Goal: Task Accomplishment & Management: Manage account settings

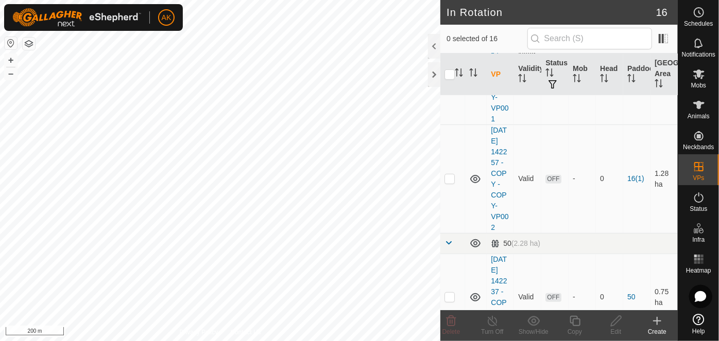
scroll to position [140, 0]
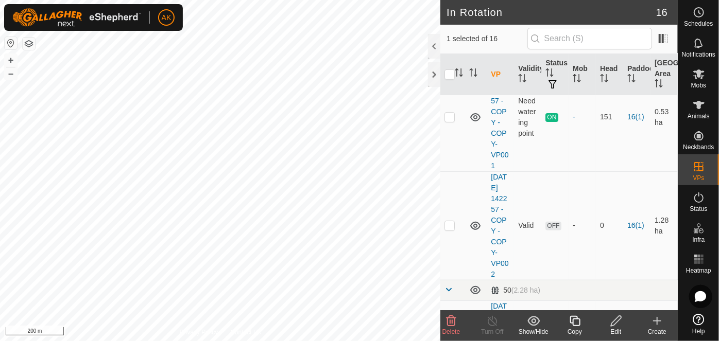
click at [456, 324] on icon at bounding box center [451, 321] width 12 height 12
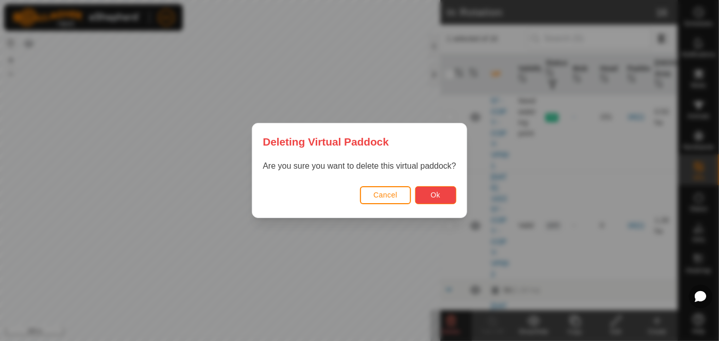
click at [434, 197] on span "Ok" at bounding box center [435, 195] width 10 height 8
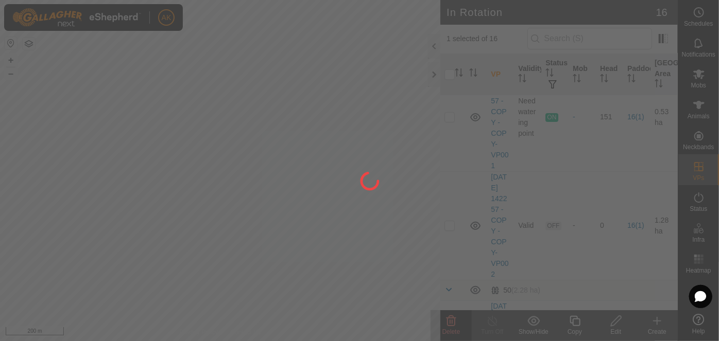
checkbox input "false"
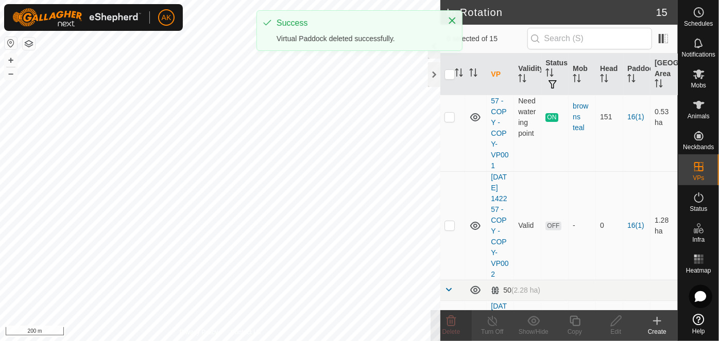
checkbox input "true"
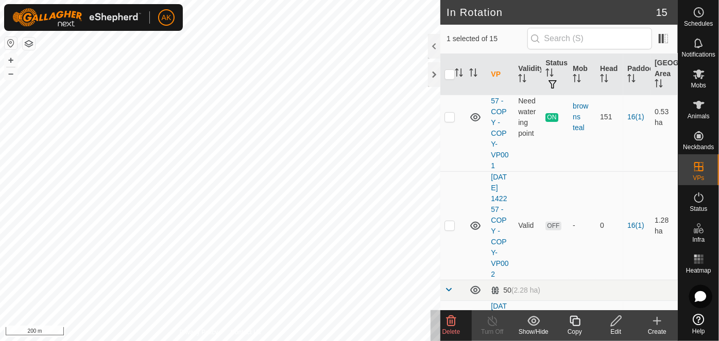
click at [450, 319] on icon at bounding box center [451, 321] width 12 height 12
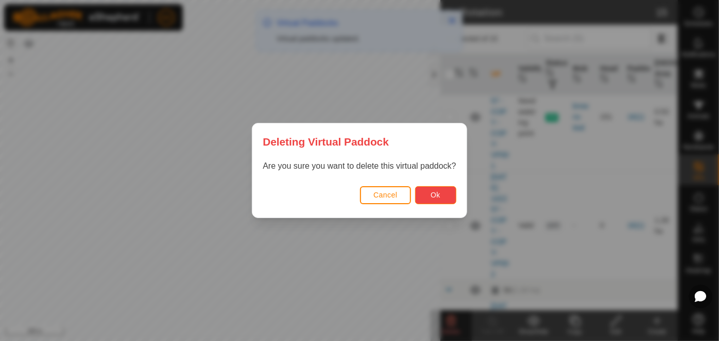
click at [436, 193] on span "Ok" at bounding box center [435, 195] width 10 height 8
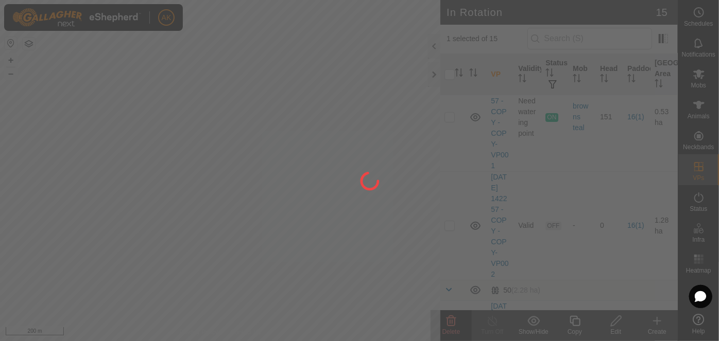
checkbox input "false"
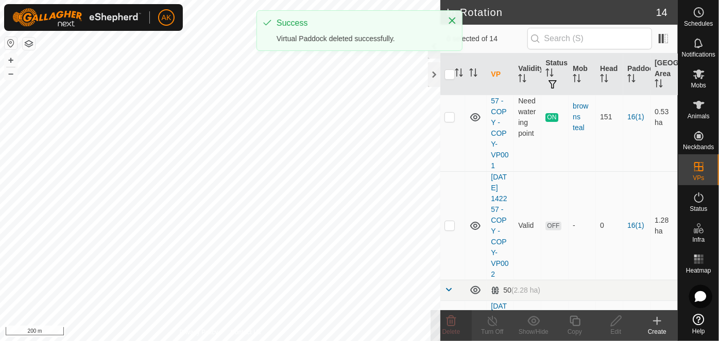
checkbox input "true"
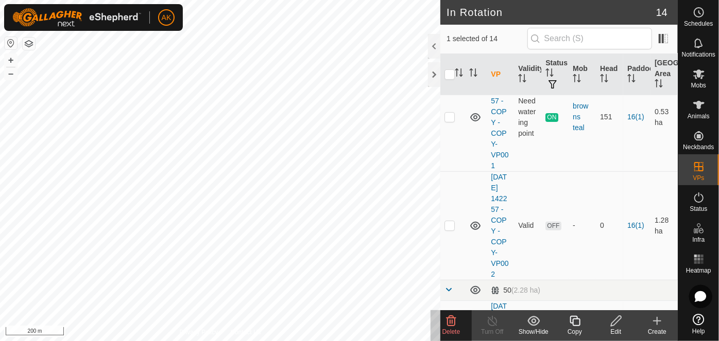
click at [617, 327] on icon at bounding box center [615, 321] width 13 height 12
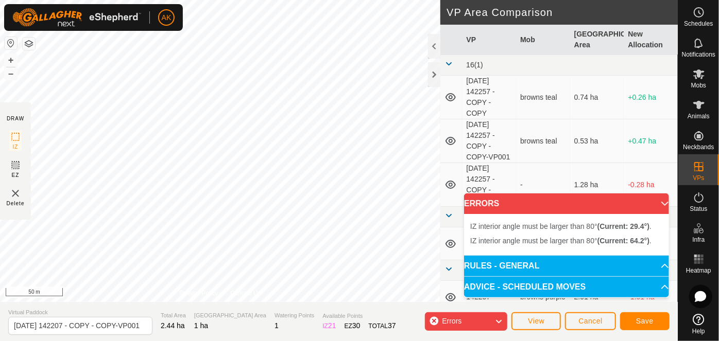
click at [221, 324] on div "DRAW IZ EZ Delete Privacy Policy Contact Us + – ⇧ i 50 m VP Area Comparison VP …" at bounding box center [338, 170] width 677 height 341
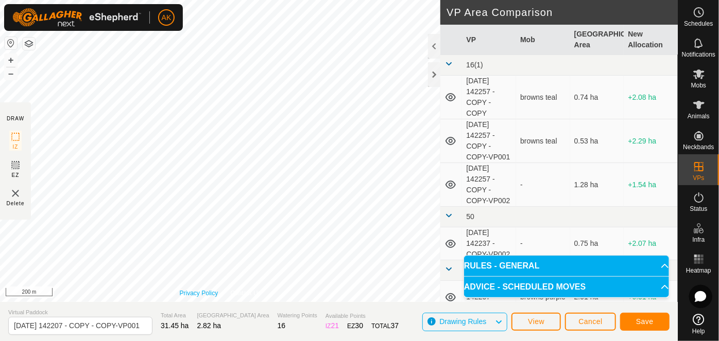
click at [209, 292] on div "Privacy Policy Contact Us + – ⇧ i 200 m" at bounding box center [220, 151] width 440 height 302
click at [655, 319] on button "Save" at bounding box center [644, 322] width 49 height 18
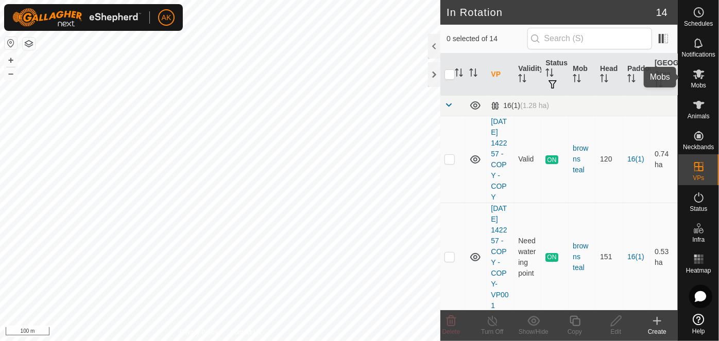
click at [697, 74] on icon at bounding box center [698, 74] width 11 height 10
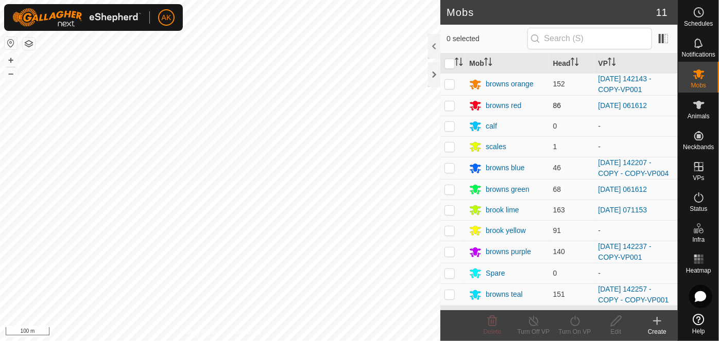
click at [451, 105] on p-checkbox at bounding box center [449, 105] width 10 height 8
checkbox input "true"
click at [449, 188] on p-checkbox at bounding box center [449, 189] width 10 height 8
checkbox input "true"
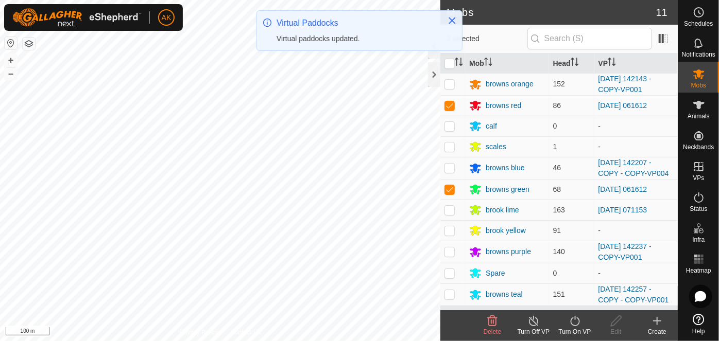
click at [574, 325] on icon at bounding box center [574, 321] width 13 height 12
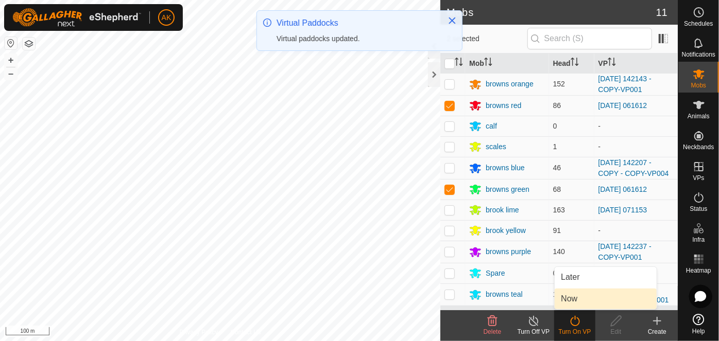
click at [573, 297] on link "Now" at bounding box center [605, 299] width 102 height 21
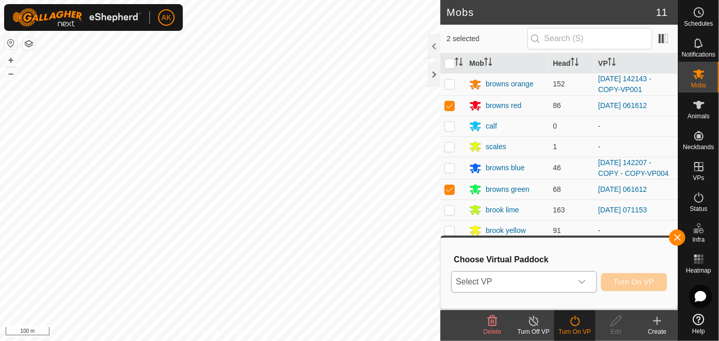
click at [523, 276] on span "Select VP" at bounding box center [510, 282] width 119 height 21
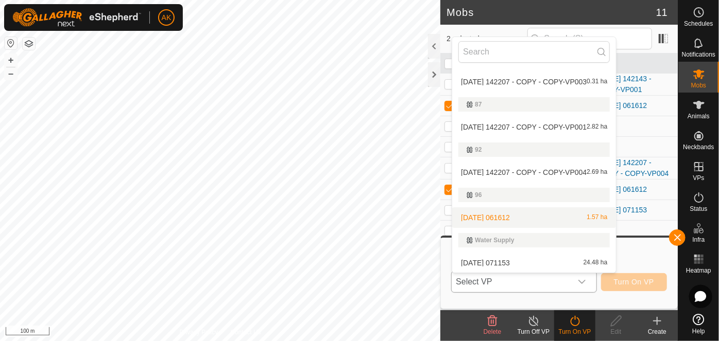
scroll to position [309, 0]
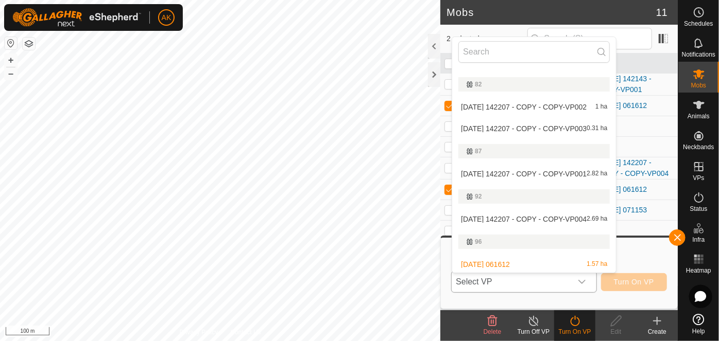
click at [527, 217] on li "2025-08-12 142207 - COPY - COPY-VP004 2.69 ha" at bounding box center [534, 219] width 164 height 21
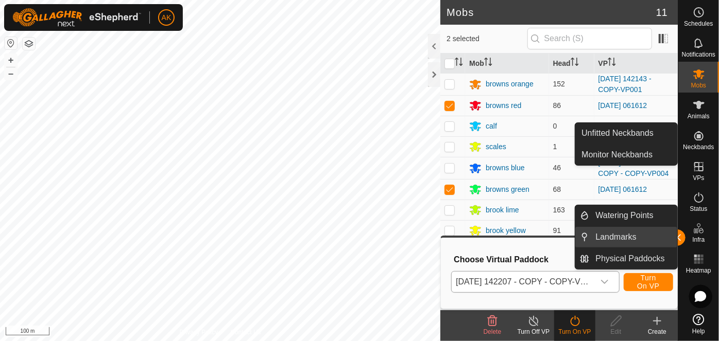
click at [676, 238] on link "Landmarks" at bounding box center [633, 237] width 88 height 21
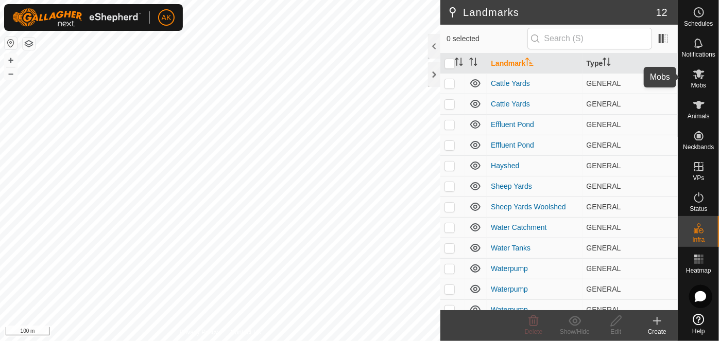
click at [697, 78] on icon at bounding box center [698, 74] width 12 height 12
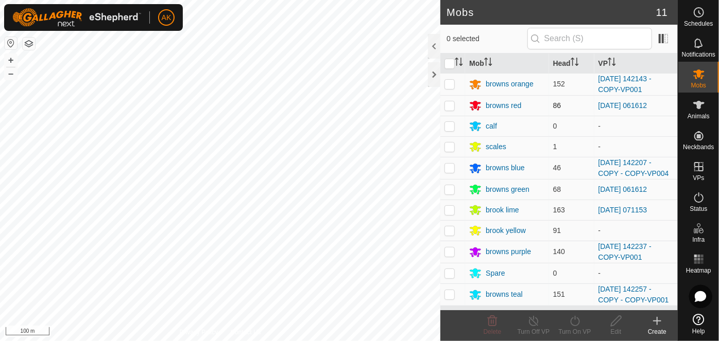
click at [448, 106] on p-checkbox at bounding box center [449, 105] width 10 height 8
checkbox input "true"
click at [447, 190] on p-checkbox at bounding box center [449, 189] width 10 height 8
checkbox input "true"
click at [577, 325] on icon at bounding box center [574, 321] width 13 height 12
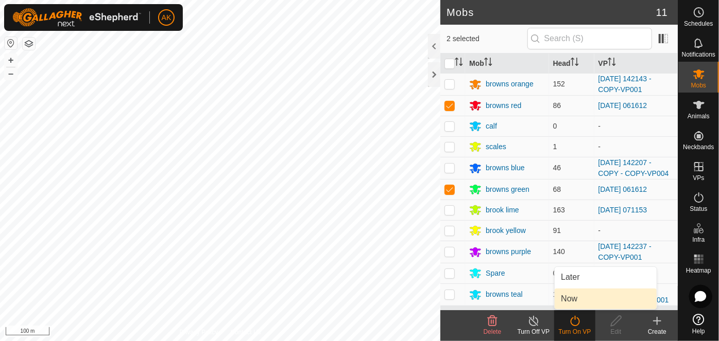
click at [564, 301] on link "Now" at bounding box center [605, 299] width 102 height 21
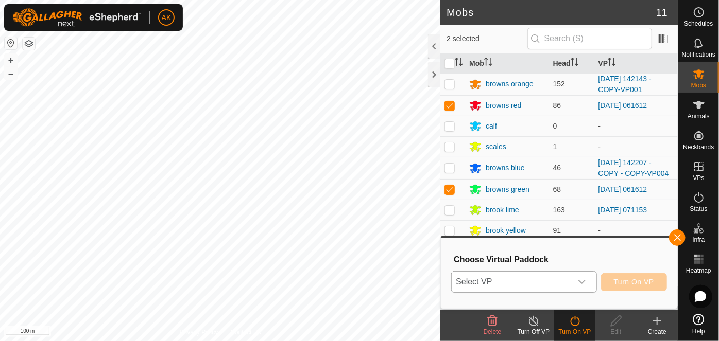
click at [580, 281] on icon "dropdown trigger" at bounding box center [582, 282] width 8 height 8
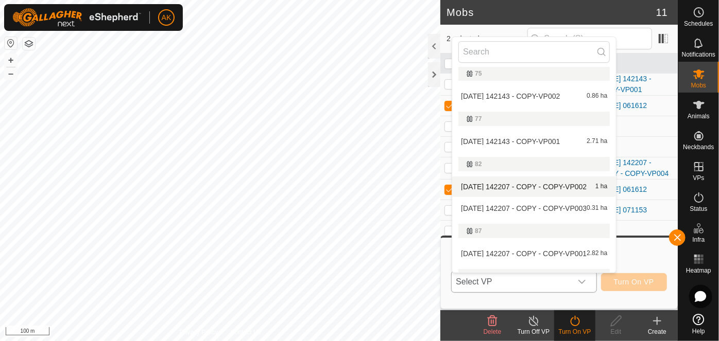
scroll to position [251, 0]
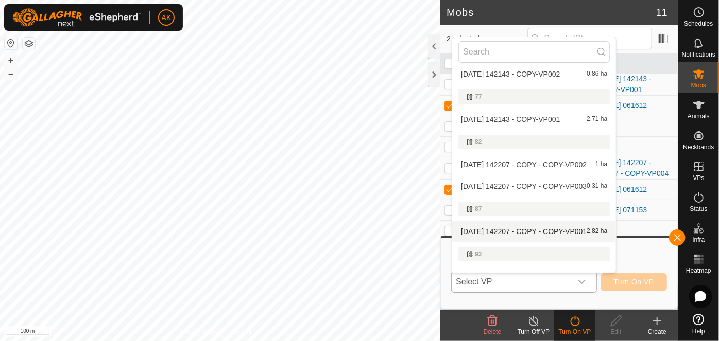
click at [521, 229] on li "2025-08-12 142207 - COPY - COPY-VP001 2.82 ha" at bounding box center [534, 231] width 164 height 21
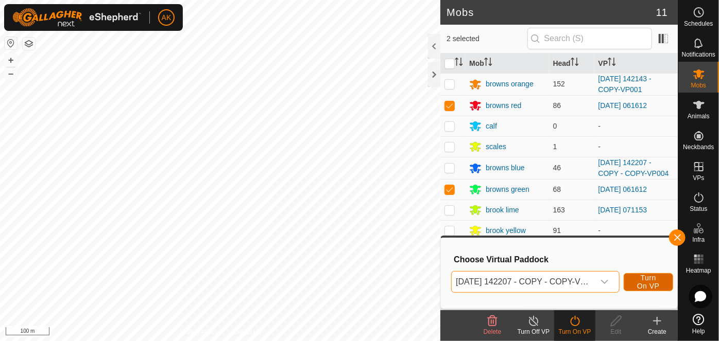
click at [644, 282] on span "Turn On VP" at bounding box center [648, 282] width 24 height 16
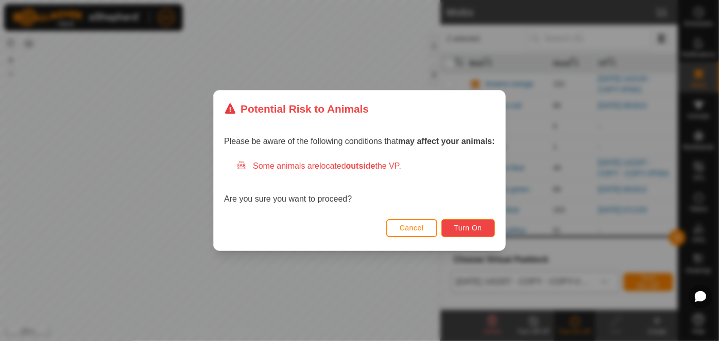
click at [470, 234] on button "Turn On" at bounding box center [468, 228] width 54 height 18
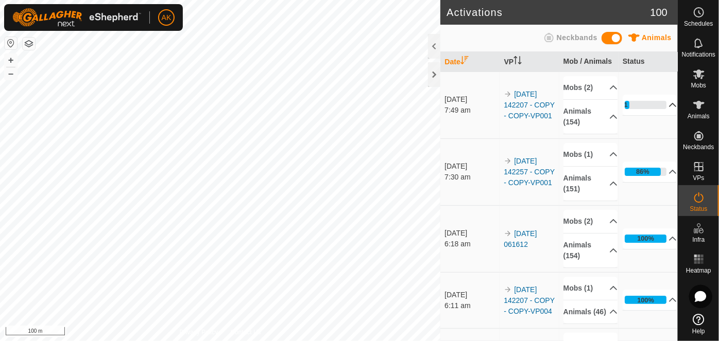
click at [668, 103] on icon at bounding box center [672, 105] width 8 height 8
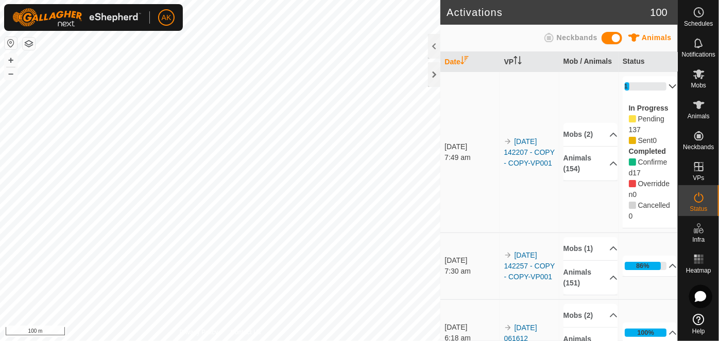
click at [660, 87] on p-accordion-header "11%" at bounding box center [649, 86] width 55 height 21
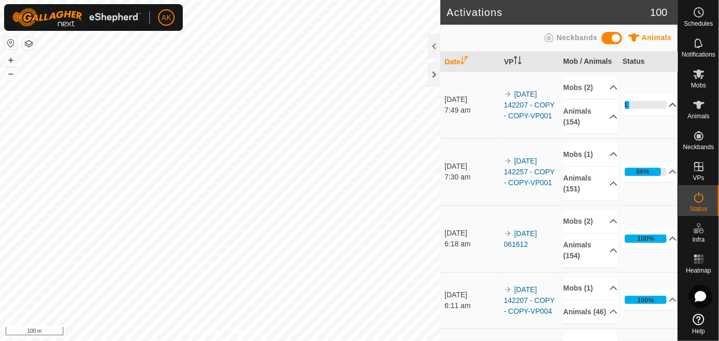
click at [669, 104] on icon at bounding box center [672, 105] width 7 height 4
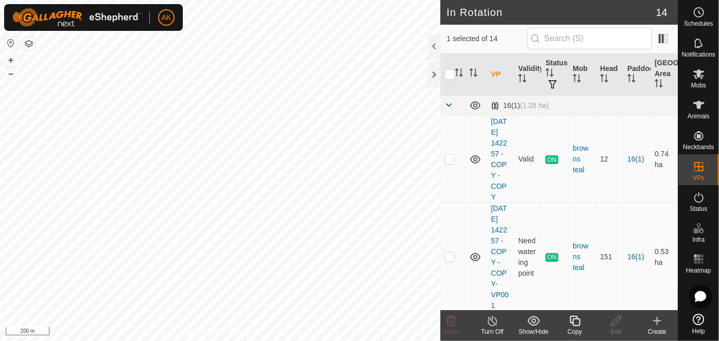
click at [578, 323] on icon at bounding box center [574, 321] width 13 height 12
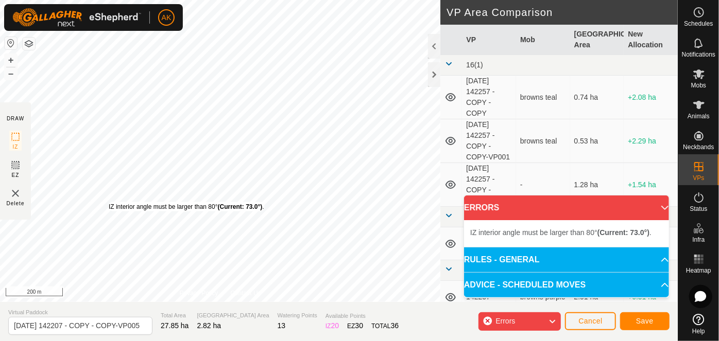
click at [108, 202] on div "IZ interior angle must be larger than 80° (Current: 73.0°) . + – ⇧ i 200 m" at bounding box center [220, 151] width 440 height 302
click at [303, 134] on div "IZ interior angle must be larger than 80° (Current: 71.0°) . + – ⇧ i 200 m" at bounding box center [220, 151] width 440 height 302
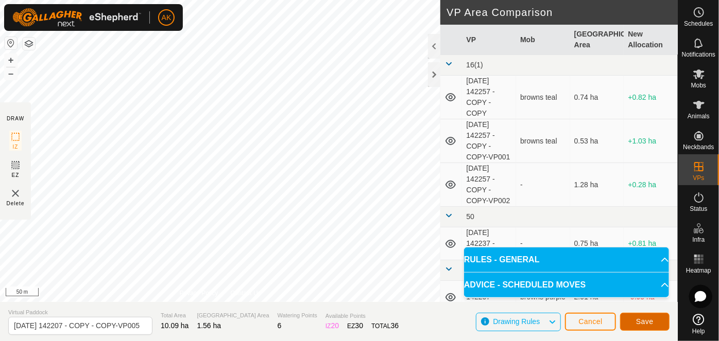
click at [638, 321] on span "Save" at bounding box center [645, 322] width 18 height 8
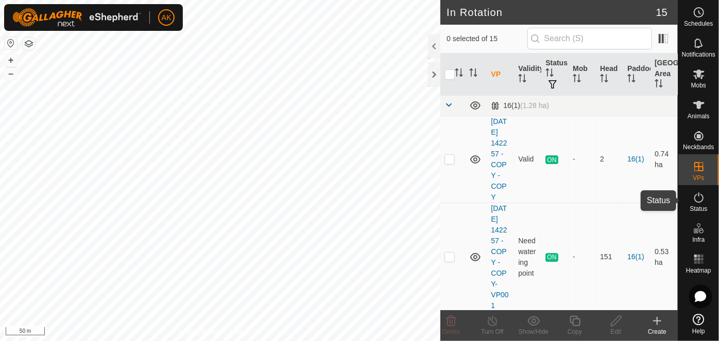
click at [701, 196] on icon at bounding box center [698, 197] width 12 height 12
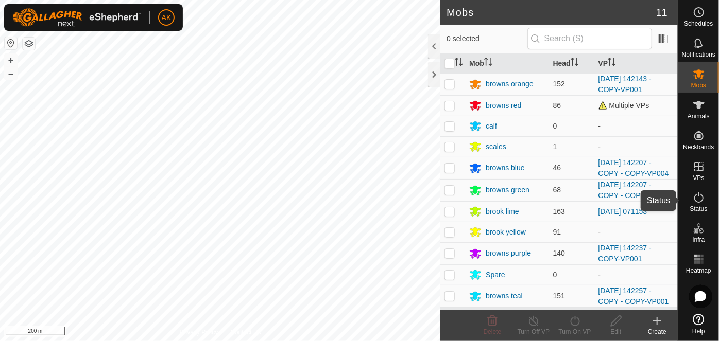
click at [701, 200] on icon at bounding box center [698, 197] width 12 height 12
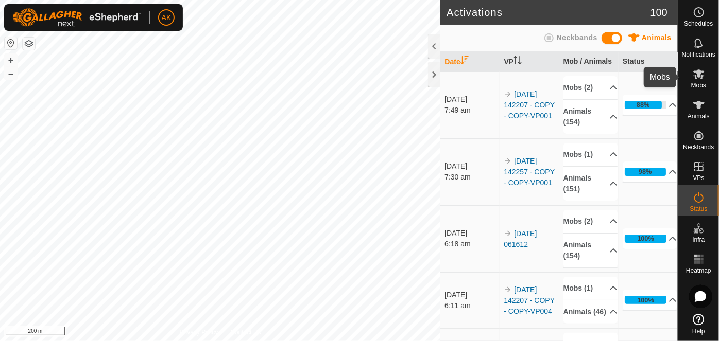
click at [693, 73] on icon at bounding box center [698, 74] width 12 height 12
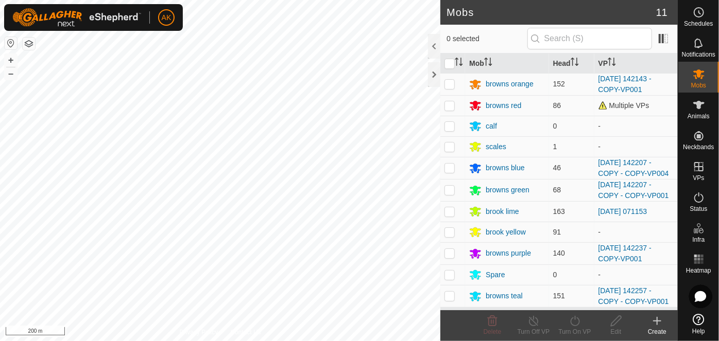
click at [696, 73] on icon at bounding box center [698, 74] width 11 height 10
click at [697, 199] on icon at bounding box center [698, 197] width 12 height 12
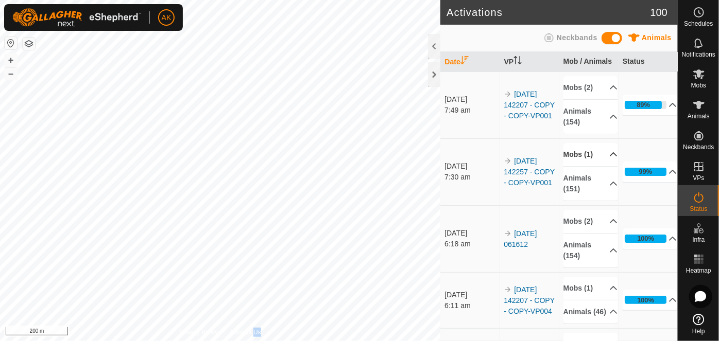
click at [574, 154] on p-accordion-header "Mobs (1)" at bounding box center [590, 154] width 55 height 23
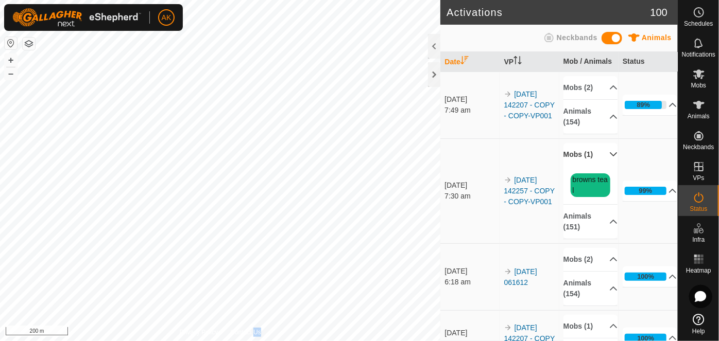
click at [574, 154] on p-accordion-header "Mobs (1)" at bounding box center [590, 154] width 55 height 23
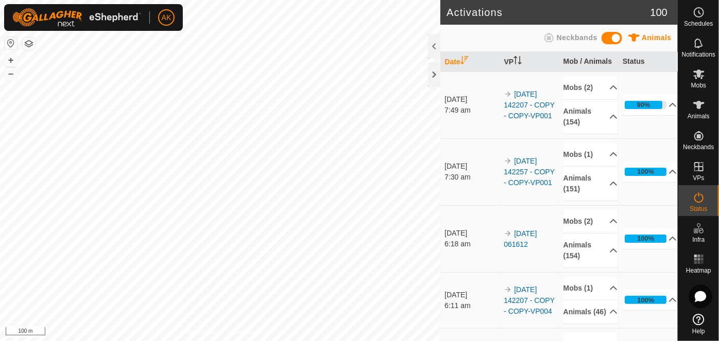
click at [495, 220] on td "[DATE] 6:18 am" at bounding box center [469, 238] width 59 height 67
click at [495, 220] on td "15 Aug 2025 6:18 am" at bounding box center [469, 238] width 59 height 67
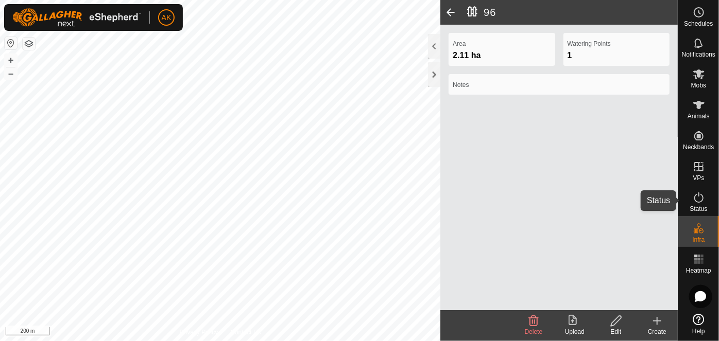
click at [696, 201] on icon at bounding box center [698, 197] width 12 height 12
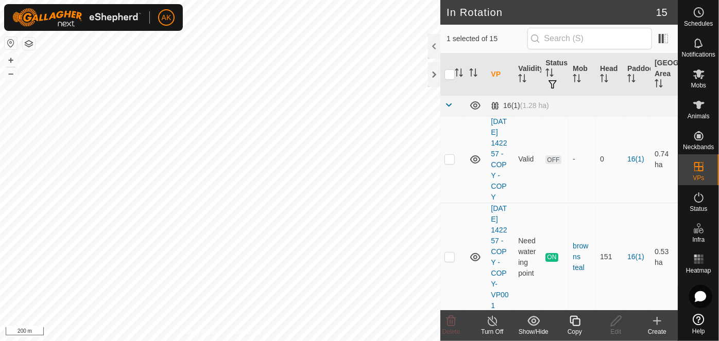
click at [575, 322] on icon at bounding box center [574, 321] width 13 height 12
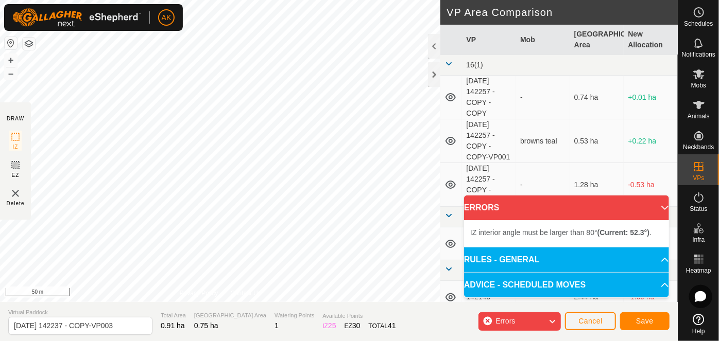
click at [168, 176] on div "IZ interior angle must be larger than 80° (Current: 52.3°) . + – ⇧ i 50 m" at bounding box center [220, 151] width 440 height 302
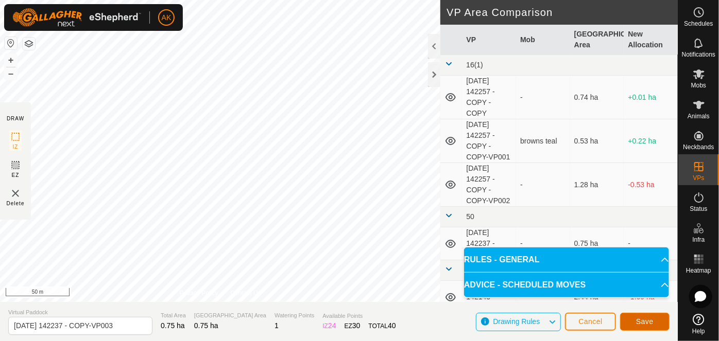
click at [657, 322] on button "Save" at bounding box center [644, 322] width 49 height 18
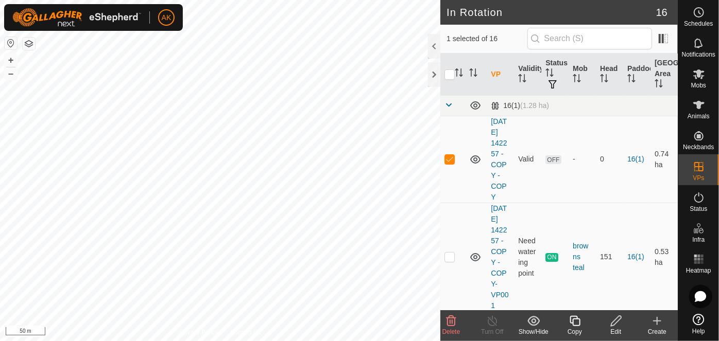
click at [450, 326] on icon at bounding box center [451, 321] width 10 height 10
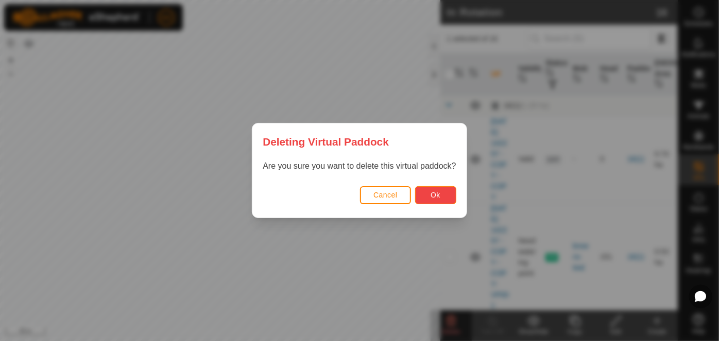
click at [429, 199] on button "Ok" at bounding box center [435, 195] width 41 height 18
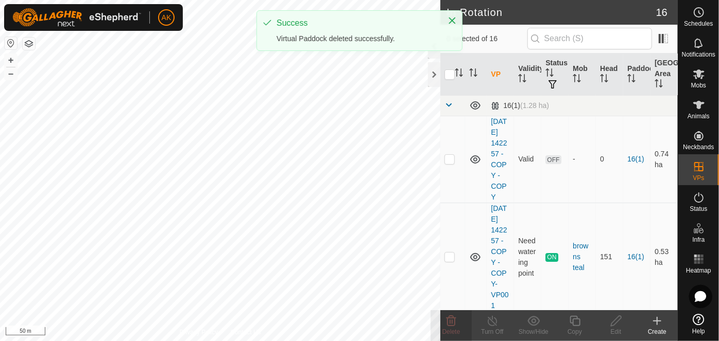
checkbox input "false"
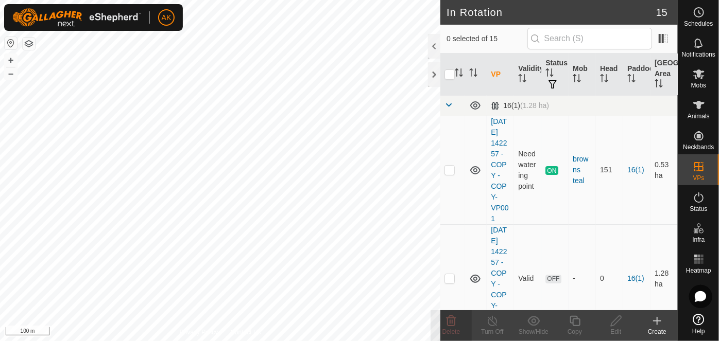
checkbox input "true"
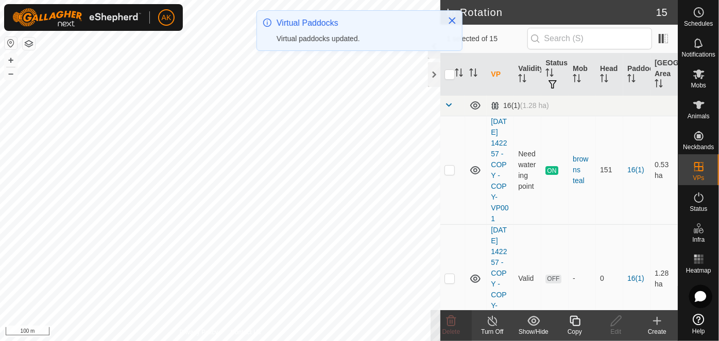
click at [575, 323] on icon at bounding box center [574, 321] width 13 height 12
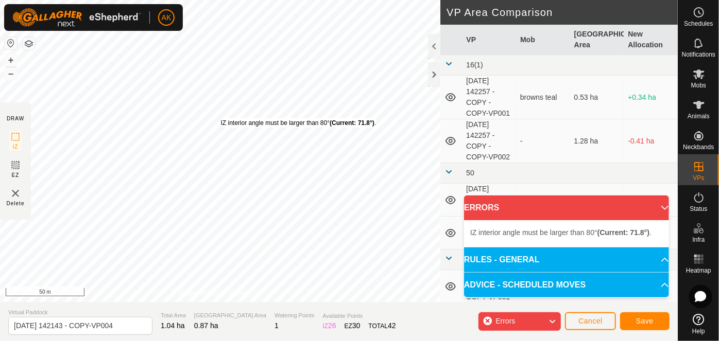
click at [221, 118] on div "IZ interior angle must be larger than 80° (Current: 71.8°) ." at bounding box center [298, 122] width 155 height 9
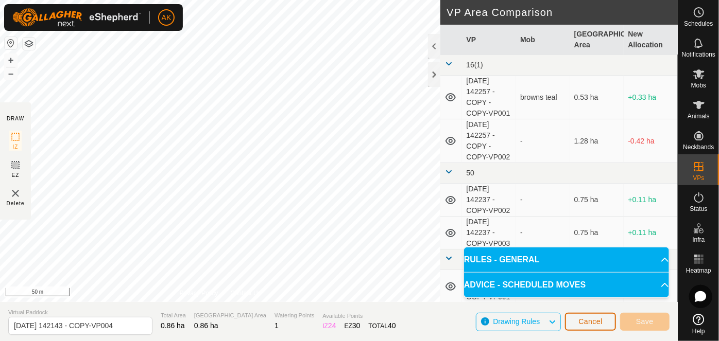
click at [583, 320] on span "Cancel" at bounding box center [590, 322] width 24 height 8
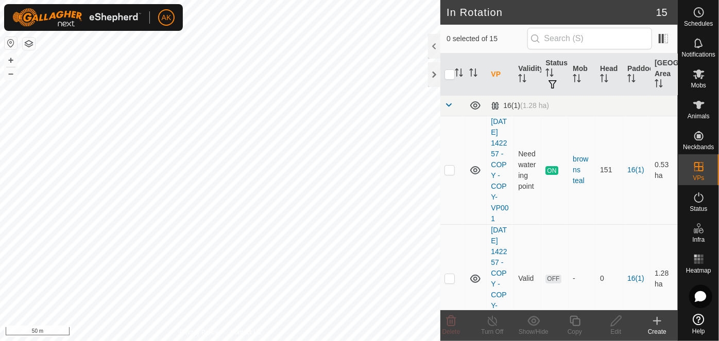
checkbox input "true"
click at [575, 322] on icon at bounding box center [574, 321] width 13 height 12
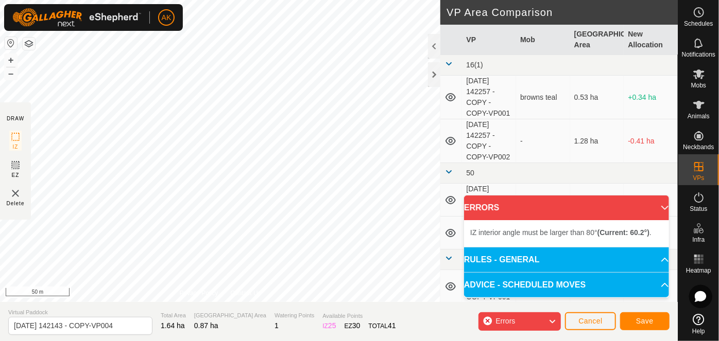
click at [248, 303] on div "DRAW IZ EZ Delete Privacy Policy Contact Us IZ interior angle must be larger th…" at bounding box center [338, 170] width 677 height 341
click at [234, 293] on div "Privacy Policy Contact Us IZ interior angle must be larger than 80° (Current: 2…" at bounding box center [220, 151] width 440 height 302
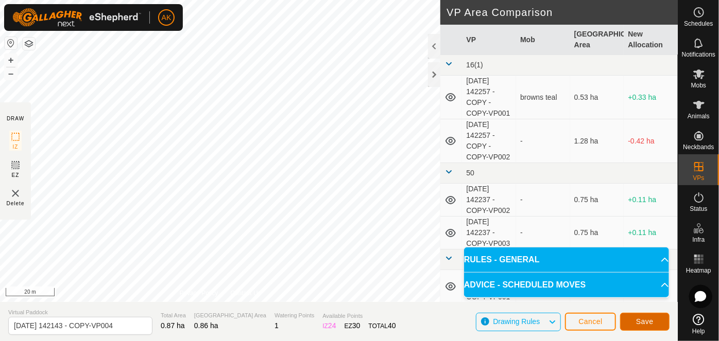
click at [643, 320] on span "Save" at bounding box center [645, 322] width 18 height 8
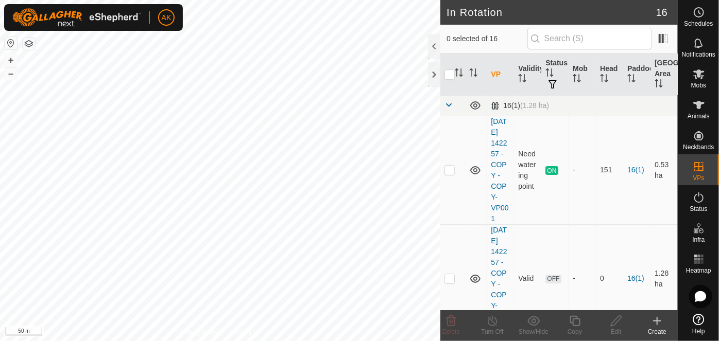
checkbox input "true"
click at [568, 319] on icon at bounding box center [574, 321] width 13 height 12
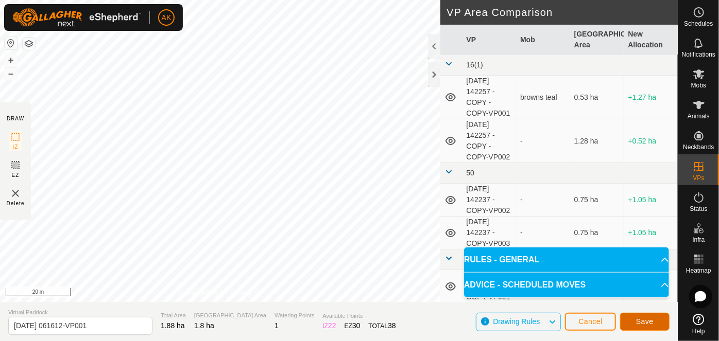
click at [657, 317] on button "Save" at bounding box center [644, 322] width 49 height 18
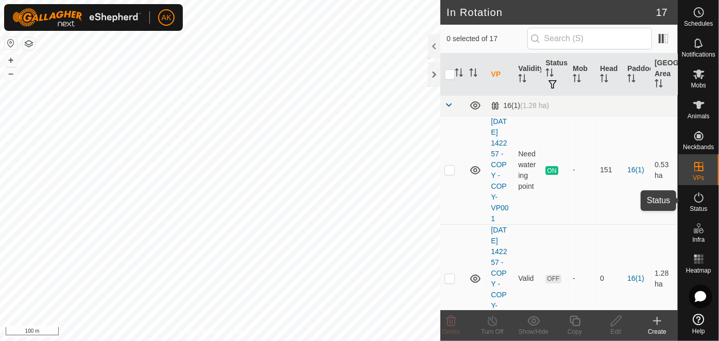
click at [700, 200] on icon at bounding box center [698, 197] width 12 height 12
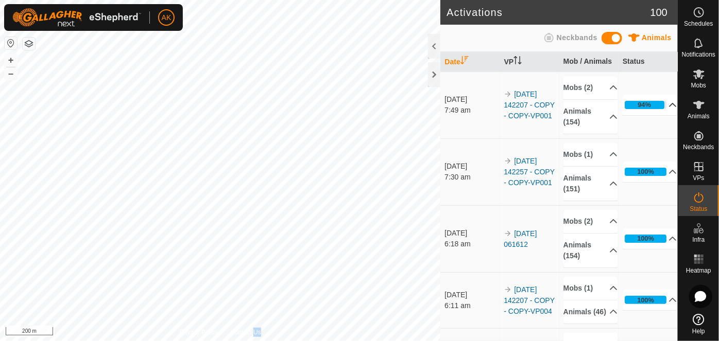
click at [669, 104] on icon at bounding box center [672, 105] width 7 height 4
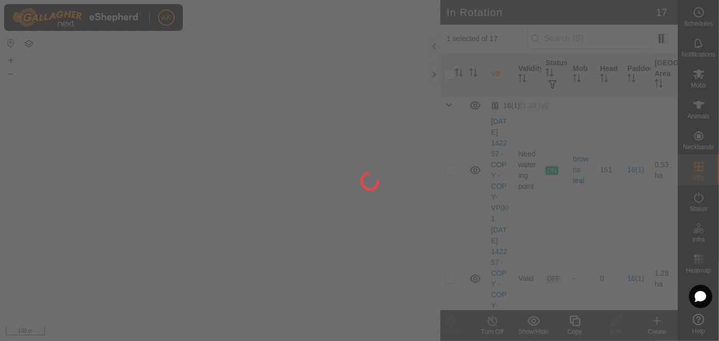
click at [145, 154] on div at bounding box center [359, 170] width 719 height 341
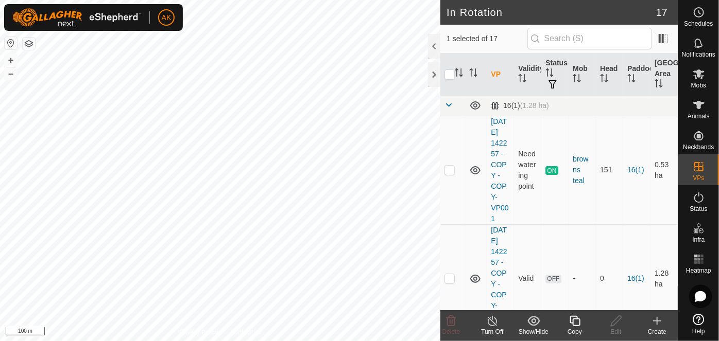
click at [571, 321] on icon at bounding box center [574, 321] width 13 height 12
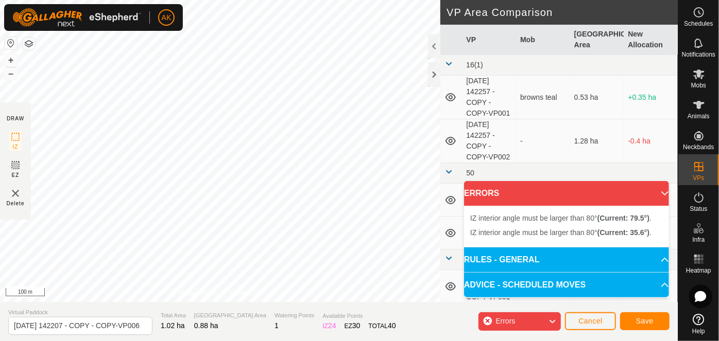
click at [99, 150] on div "IZ interior angle must be larger than 80° (Current: 35.6°) . + – ⇧ i 100 m" at bounding box center [220, 151] width 440 height 302
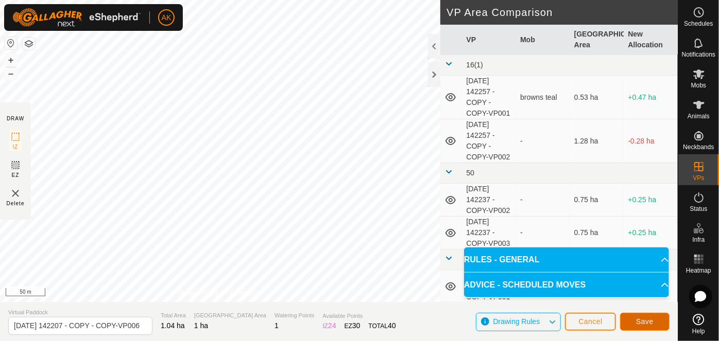
click at [650, 325] on span "Save" at bounding box center [645, 322] width 18 height 8
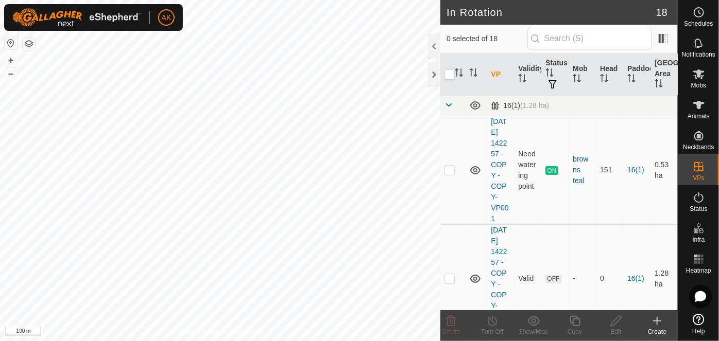
checkbox input "true"
checkbox input "false"
click at [450, 321] on icon at bounding box center [451, 321] width 12 height 12
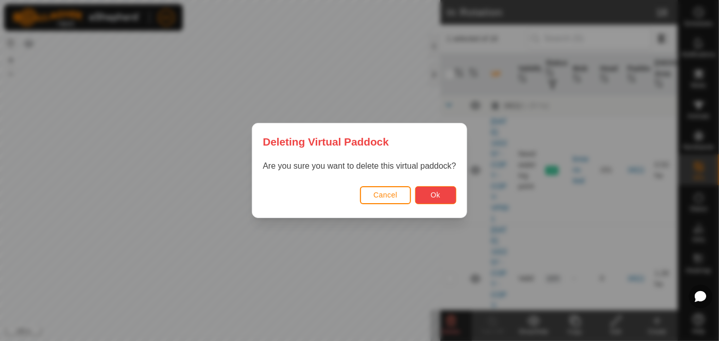
click at [427, 200] on button "Ok" at bounding box center [435, 195] width 41 height 18
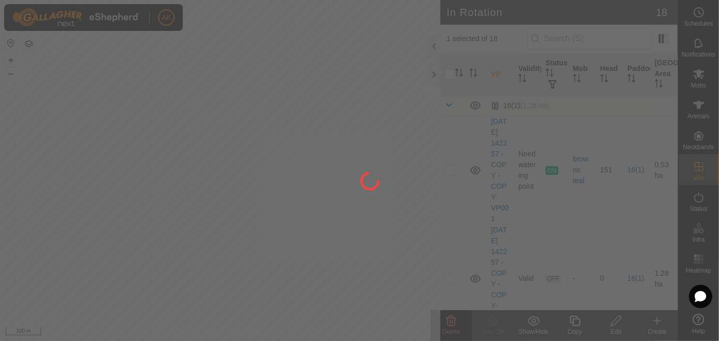
checkbox input "false"
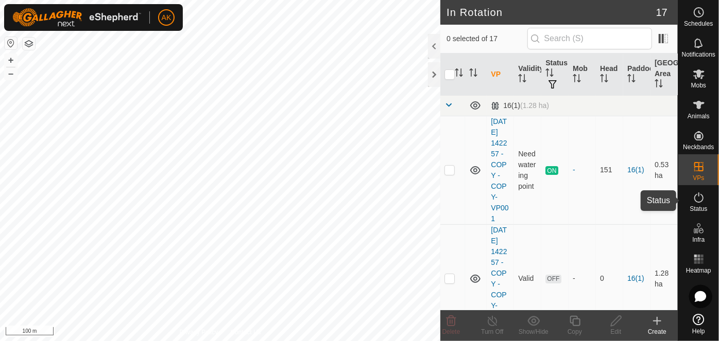
click at [696, 200] on icon at bounding box center [698, 197] width 12 height 12
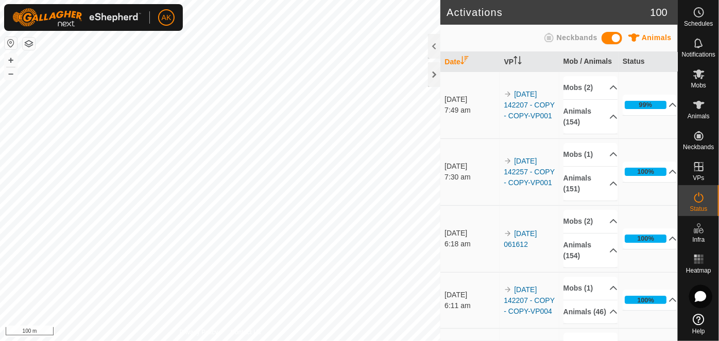
click at [574, 268] on td "Mobs (2) browns red browns green Animals (154) 327723 085306 864618 790481 7076…" at bounding box center [588, 238] width 59 height 67
click at [575, 267] on td "Mobs (2) browns red browns green Animals (154) 327723 085306 864618 790481 7076…" at bounding box center [588, 238] width 59 height 67
click at [618, 257] on tr "15 Aug 2025 6:18 am 2025-08-15 061612 Mobs (2) browns red browns green Animals …" at bounding box center [558, 238] width 237 height 67
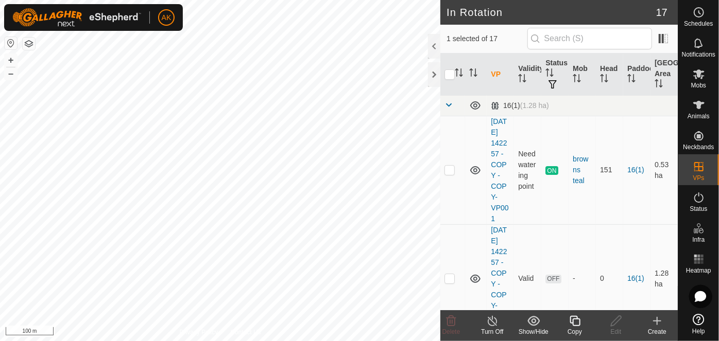
checkbox input "false"
checkbox input "true"
checkbox input "false"
click at [449, 320] on icon at bounding box center [451, 321] width 12 height 12
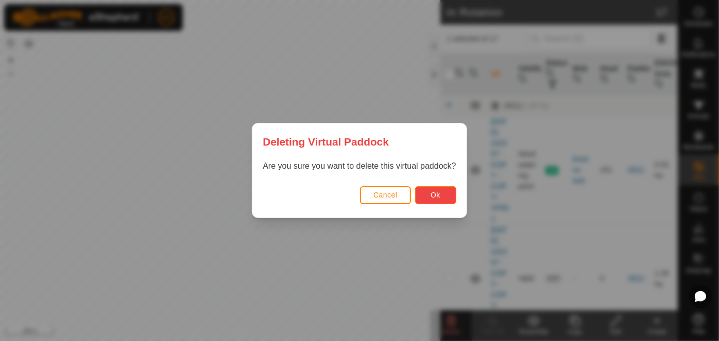
click at [441, 199] on button "Ok" at bounding box center [435, 195] width 41 height 18
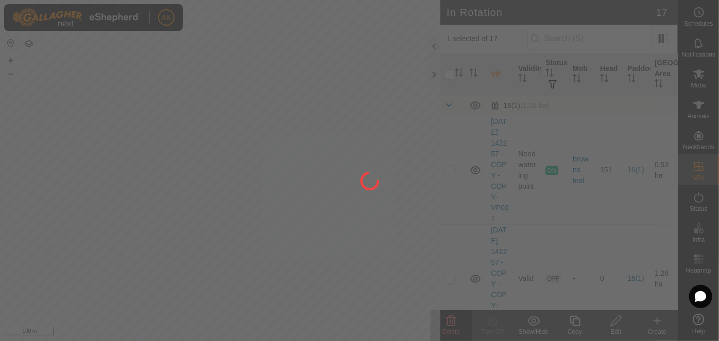
checkbox input "false"
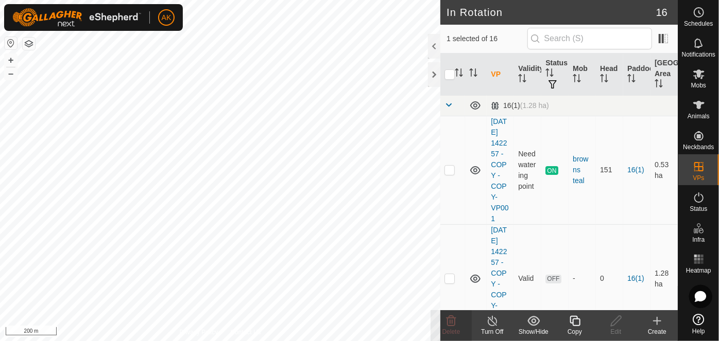
checkbox input "false"
checkbox input "true"
click at [697, 74] on icon at bounding box center [698, 74] width 11 height 10
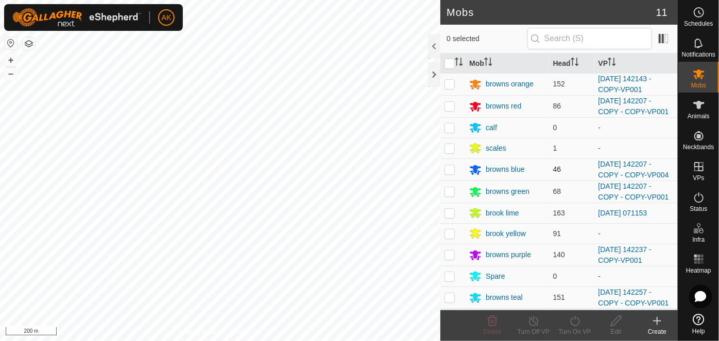
click at [449, 169] on p-checkbox at bounding box center [449, 169] width 10 height 8
checkbox input "true"
click at [577, 323] on icon at bounding box center [574, 321] width 13 height 12
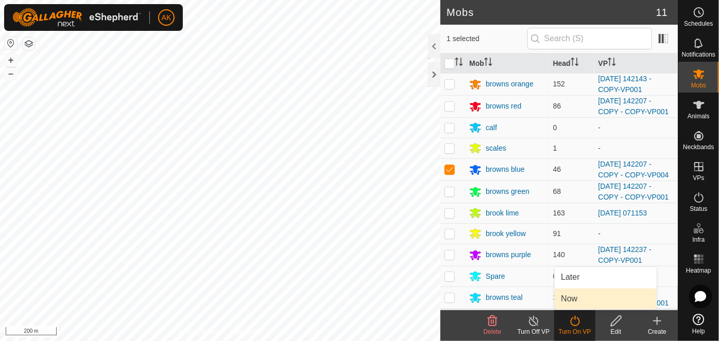
click at [572, 300] on link "Now" at bounding box center [605, 299] width 102 height 21
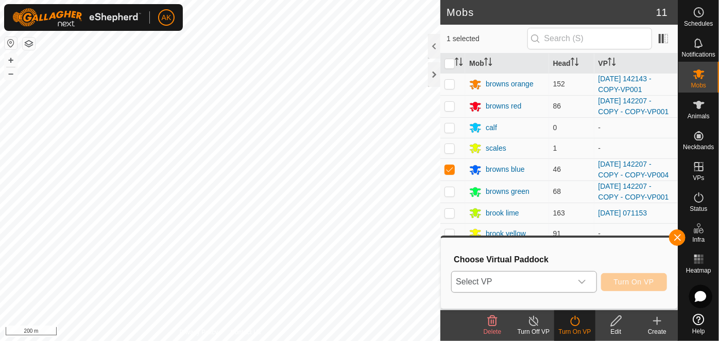
click at [539, 281] on span "Select VP" at bounding box center [510, 282] width 119 height 21
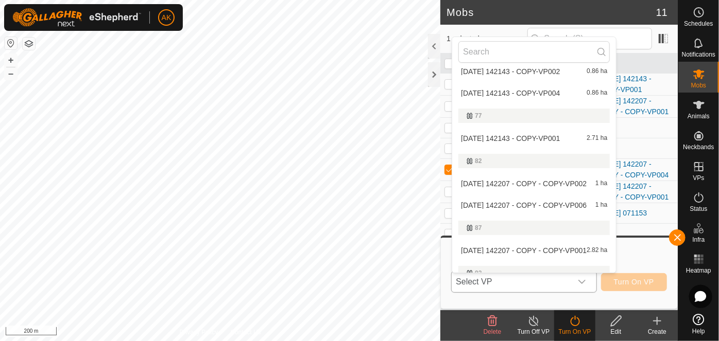
scroll to position [392, 0]
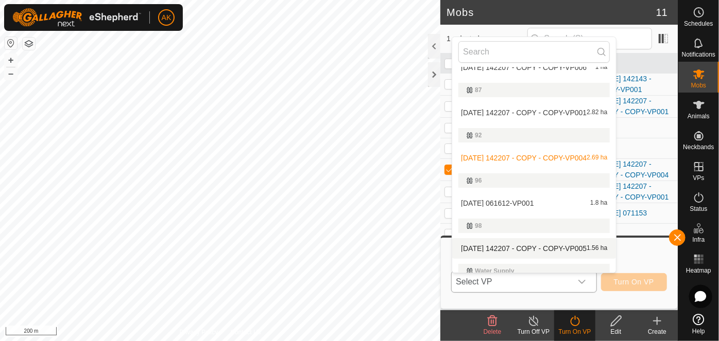
click at [497, 246] on li "[DATE] 142207 - COPY - COPY-VP005 1.56 ha" at bounding box center [534, 248] width 164 height 21
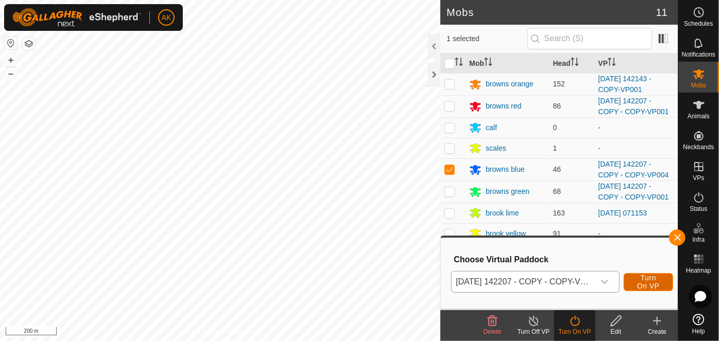
click at [648, 281] on span "Turn On VP" at bounding box center [648, 282] width 24 height 16
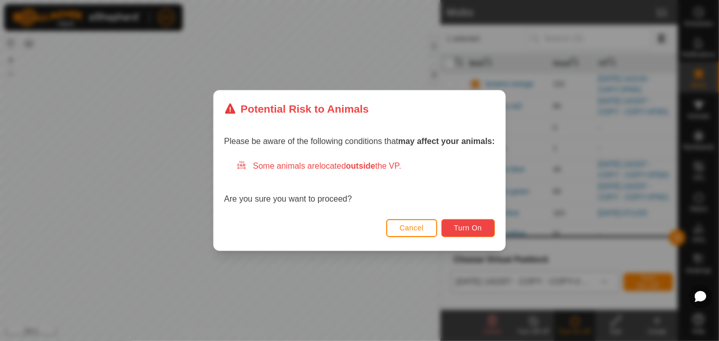
click at [479, 230] on span "Turn On" at bounding box center [468, 228] width 28 height 8
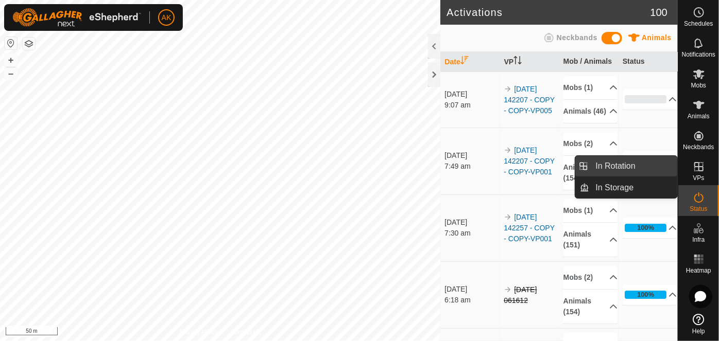
click at [619, 161] on link "In Rotation" at bounding box center [633, 166] width 88 height 21
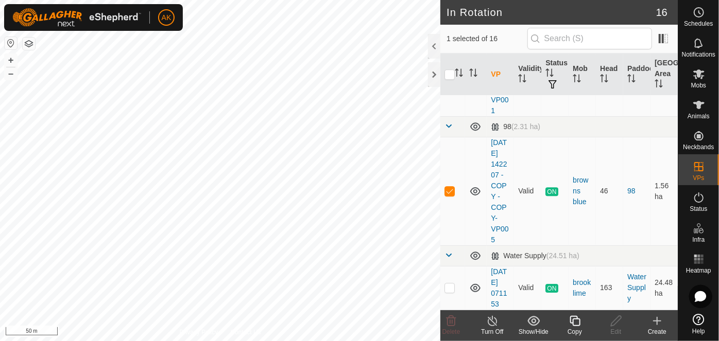
scroll to position [1681, 0]
click at [449, 187] on p-checkbox at bounding box center [449, 191] width 10 height 8
checkbox input "false"
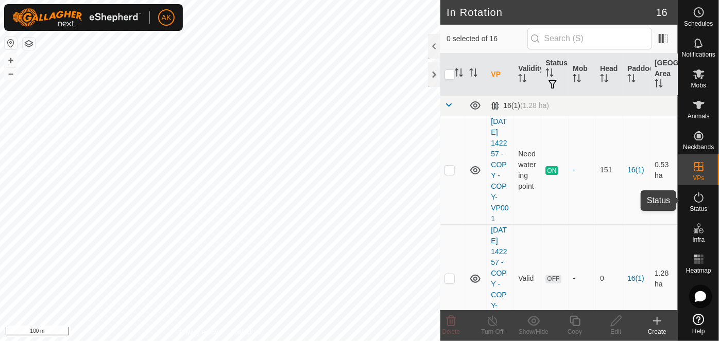
click at [697, 196] on icon at bounding box center [698, 197] width 12 height 12
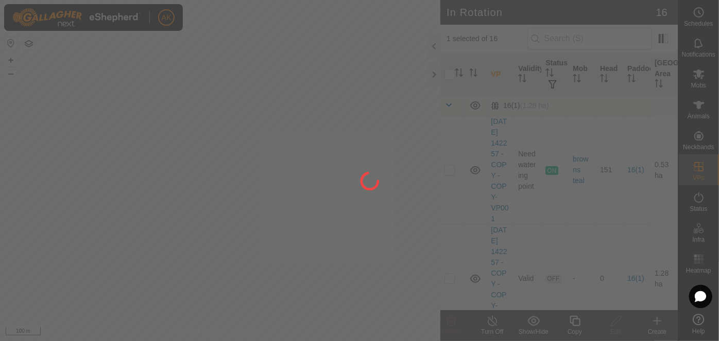
click at [290, 121] on div at bounding box center [359, 170] width 719 height 341
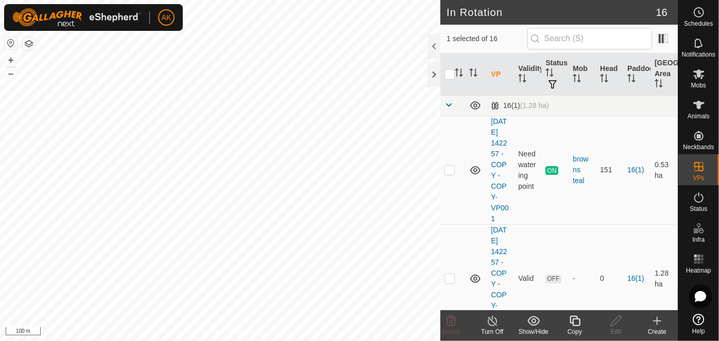
click at [569, 323] on icon at bounding box center [574, 321] width 13 height 12
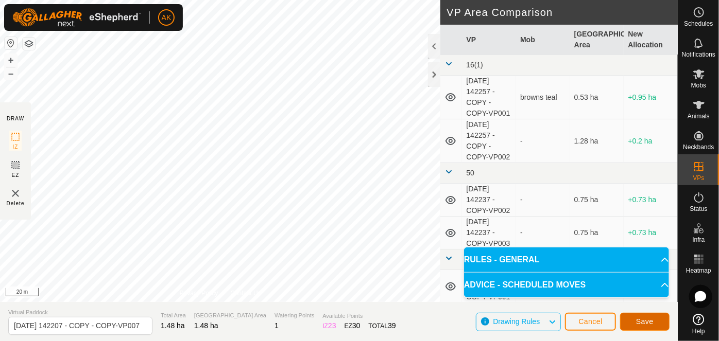
click at [637, 322] on span "Save" at bounding box center [645, 322] width 18 height 8
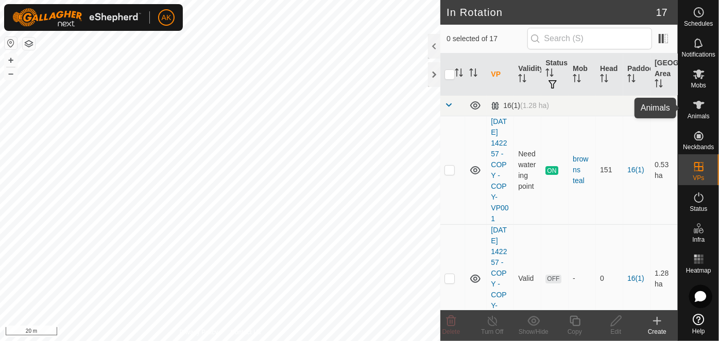
click at [696, 109] on icon at bounding box center [698, 105] width 12 height 12
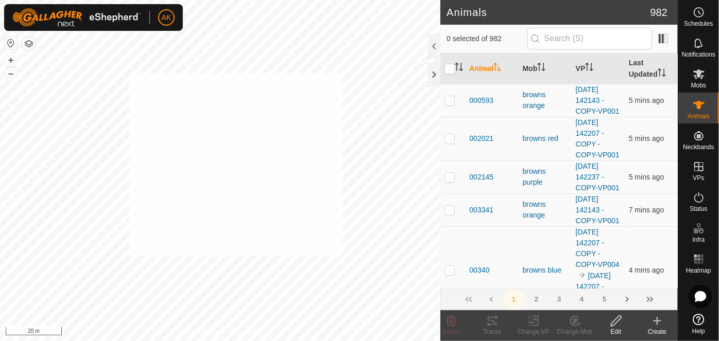
checkbox input "true"
click at [573, 319] on icon at bounding box center [574, 321] width 13 height 12
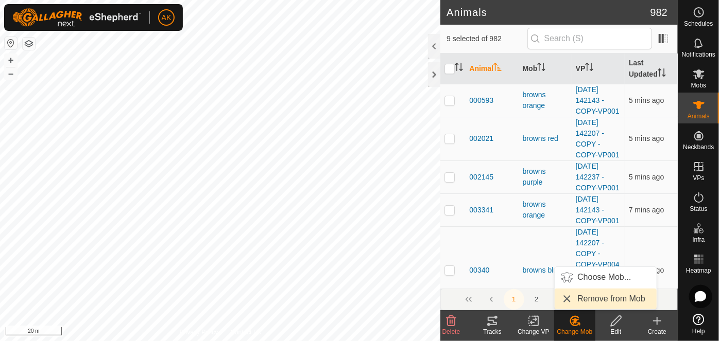
click at [581, 300] on link "Remove from Mob" at bounding box center [605, 299] width 102 height 21
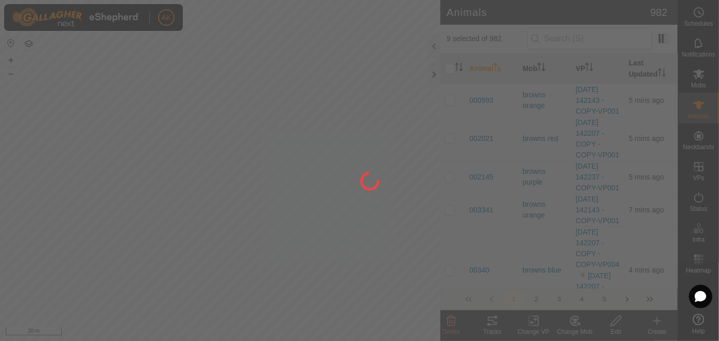
checkbox input "false"
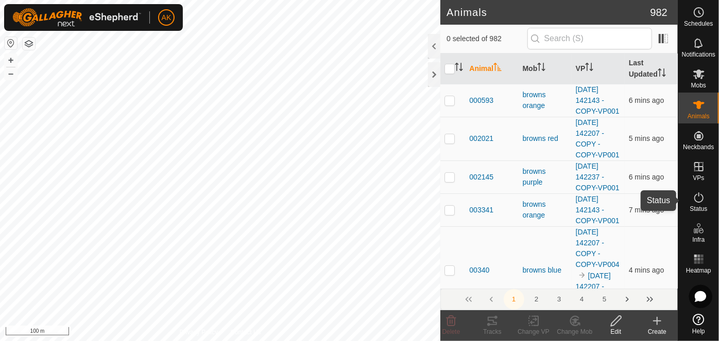
click at [697, 200] on icon at bounding box center [698, 197] width 12 height 12
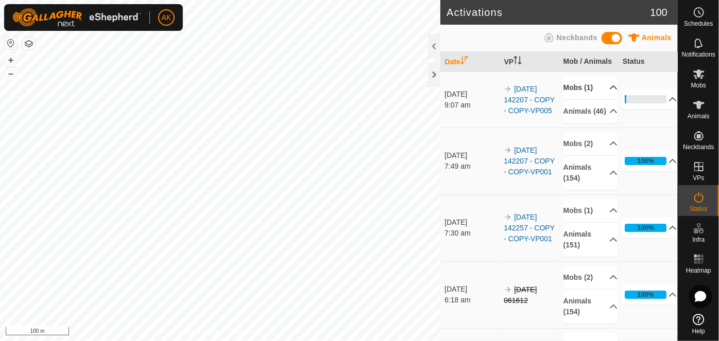
click at [582, 90] on p-accordion-header "Mobs (1)" at bounding box center [590, 87] width 55 height 23
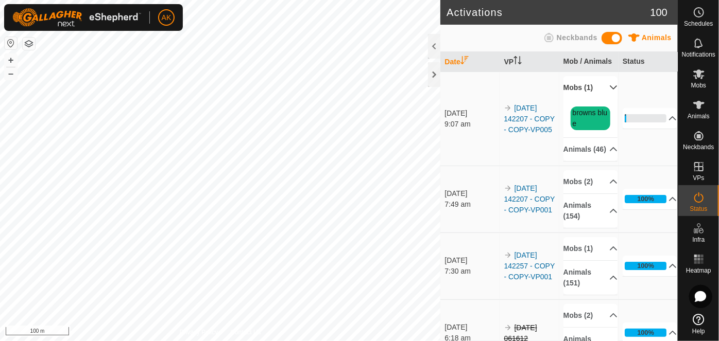
click at [582, 90] on p-accordion-header "Mobs (1)" at bounding box center [590, 87] width 55 height 23
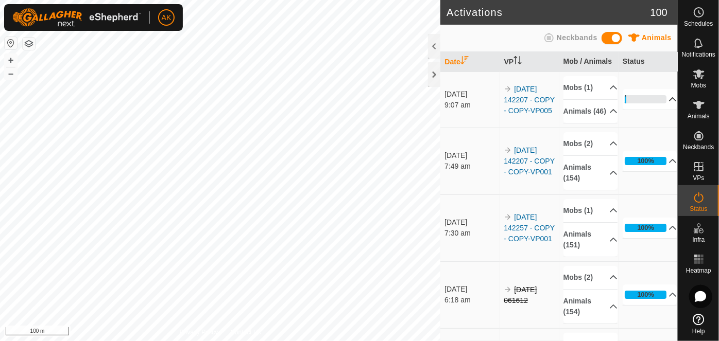
click at [659, 101] on p-accordion-header "4%" at bounding box center [649, 99] width 55 height 21
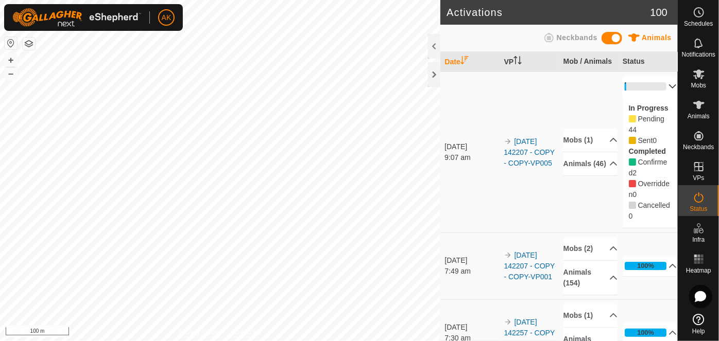
click at [660, 86] on p-accordion-header "4%" at bounding box center [649, 86] width 55 height 21
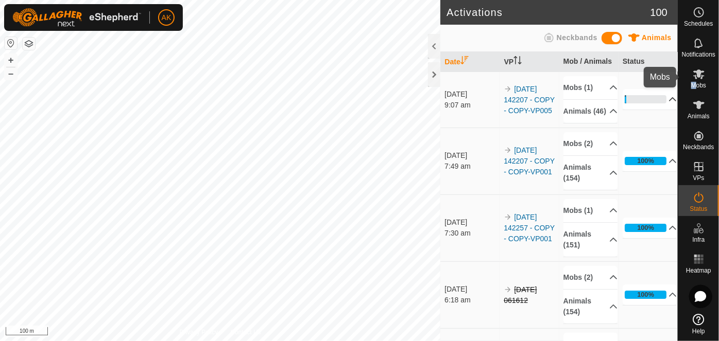
drag, startPoint x: 706, startPoint y: 82, endPoint x: 658, endPoint y: 81, distance: 47.9
click at [665, 82] on div "Schedules Notifications Mobs Animals Neckbands VPs Status Infra Heatmap Help Ac…" at bounding box center [359, 170] width 719 height 341
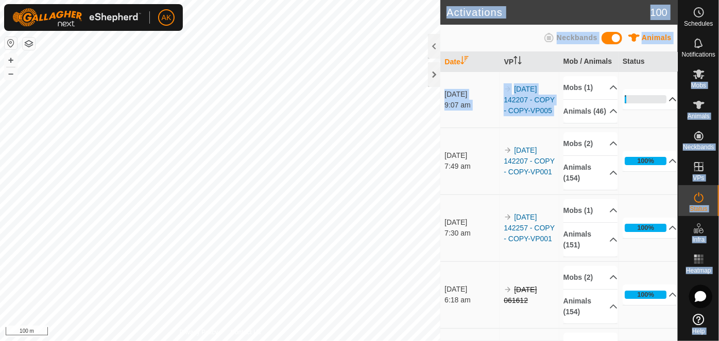
click at [656, 81] on td "4% In Progress Pending 44 Sent 0 Completed Confirmed 2 Overridden 0 Cancelled 0" at bounding box center [647, 100] width 59 height 56
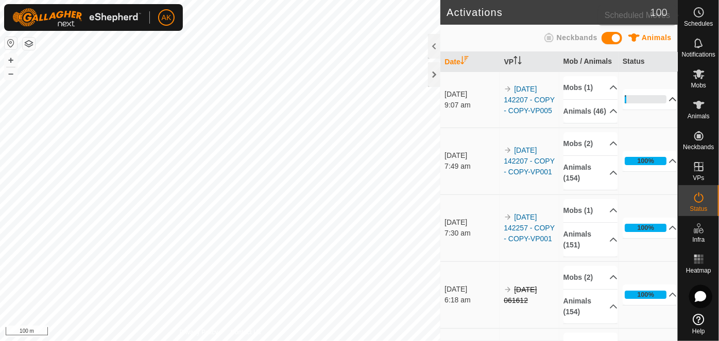
drag, startPoint x: 691, startPoint y: 13, endPoint x: 691, endPoint y: 8, distance: 5.7
click at [691, 8] on es-schedule-vp-svg-icon at bounding box center [698, 12] width 19 height 16
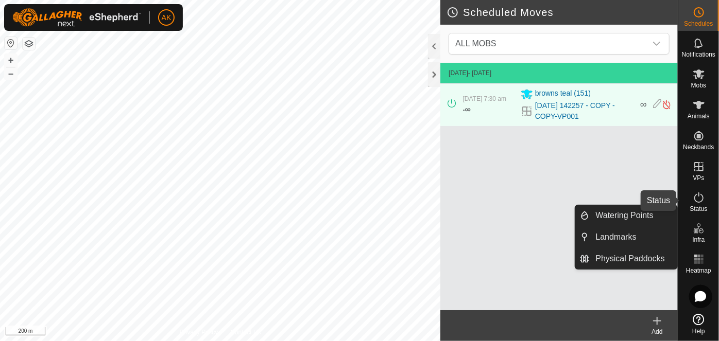
click at [696, 200] on icon at bounding box center [698, 197] width 12 height 12
